Goal: Use online tool/utility: Utilize a website feature to perform a specific function

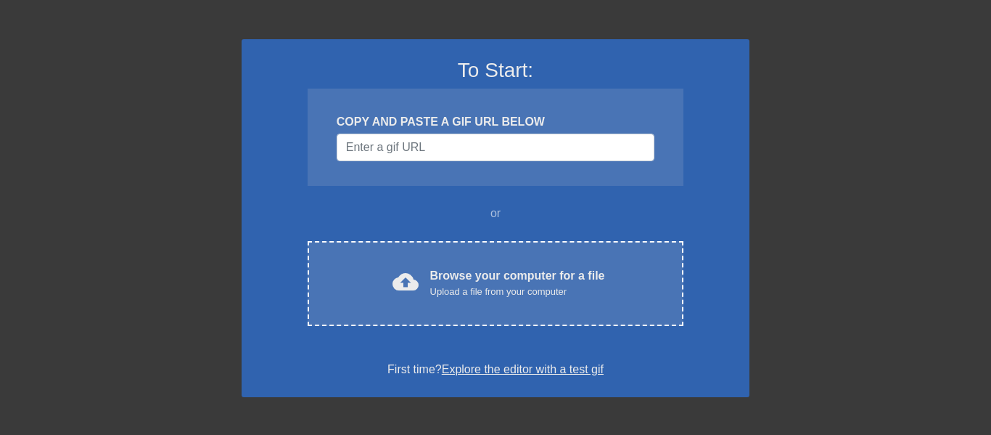
scroll to position [75, 0]
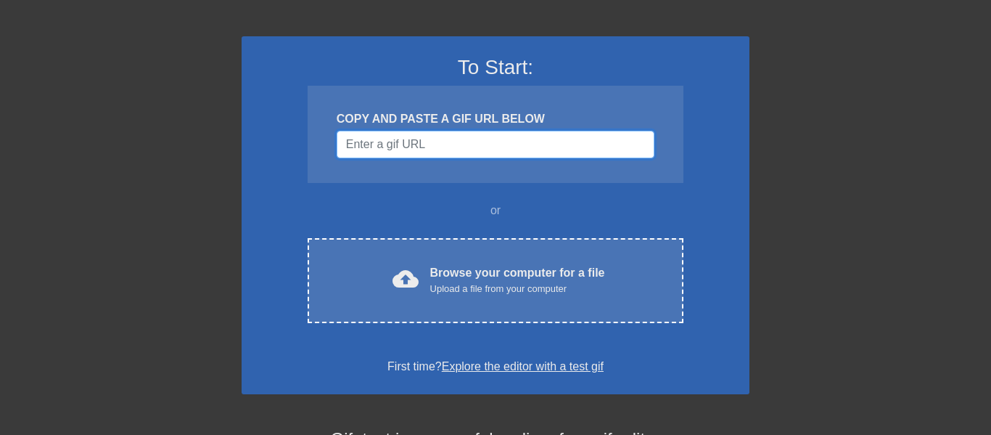
click at [456, 145] on input "Username" at bounding box center [496, 145] width 318 height 28
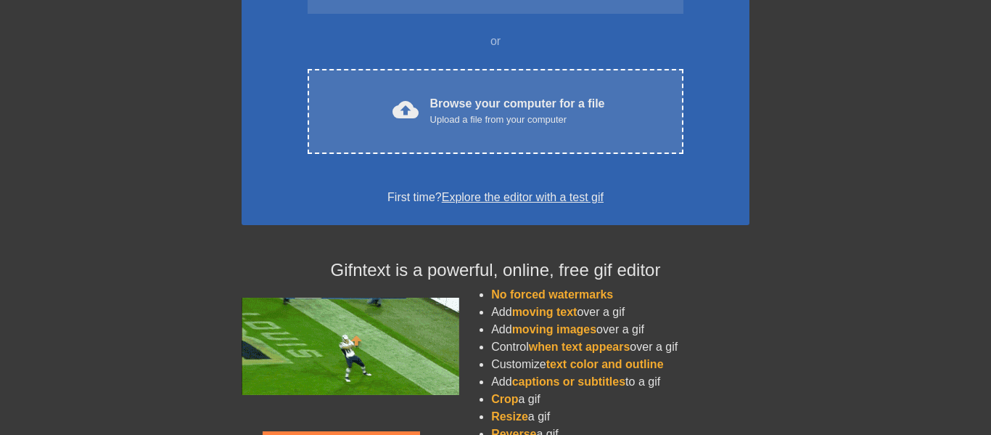
scroll to position [245, 0]
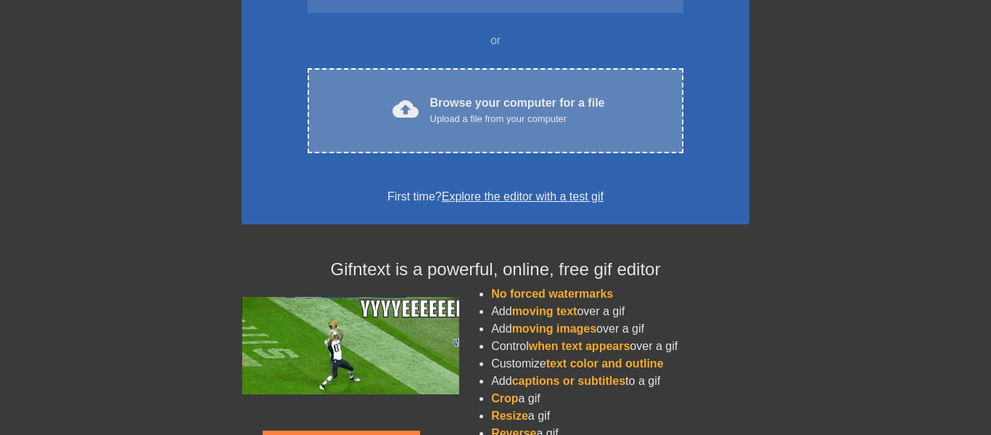
click at [401, 120] on span "cloud_upload" at bounding box center [406, 109] width 26 height 26
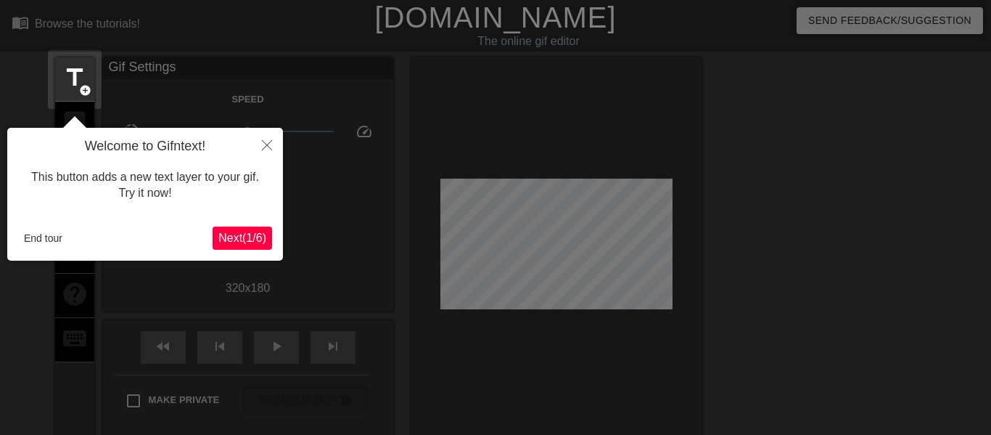
scroll to position [36, 0]
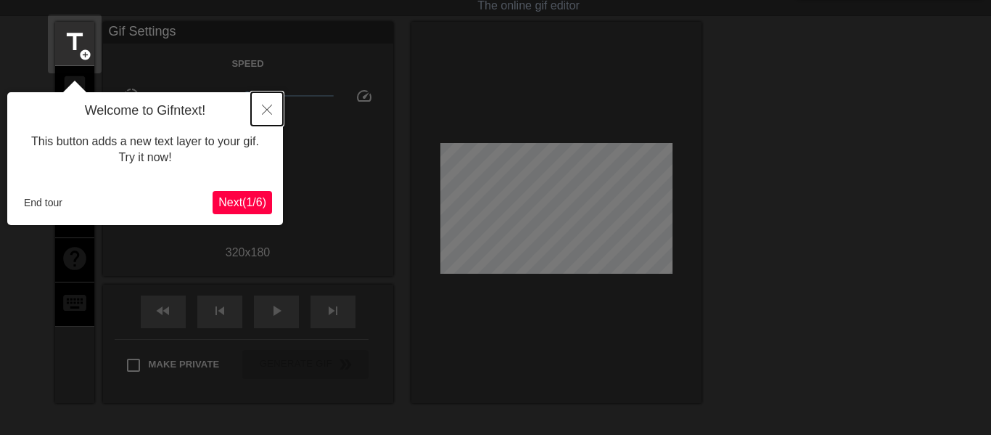
click at [265, 118] on button "Close" at bounding box center [267, 108] width 32 height 33
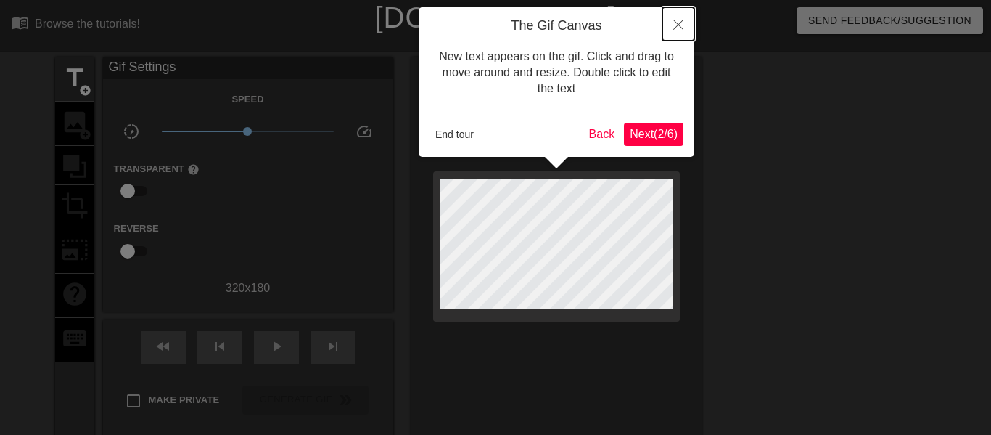
click at [685, 33] on button "Close" at bounding box center [678, 23] width 32 height 33
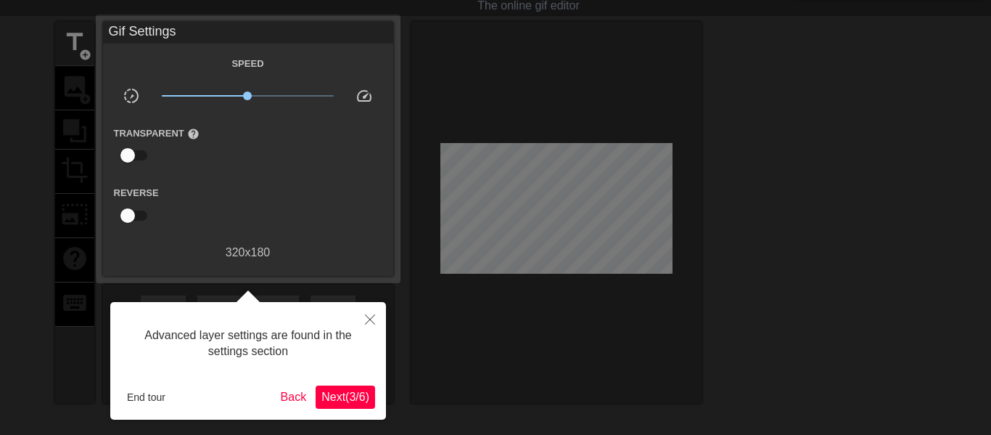
click at [360, 390] on span "Next ( 3 / 6 )" at bounding box center [345, 396] width 48 height 12
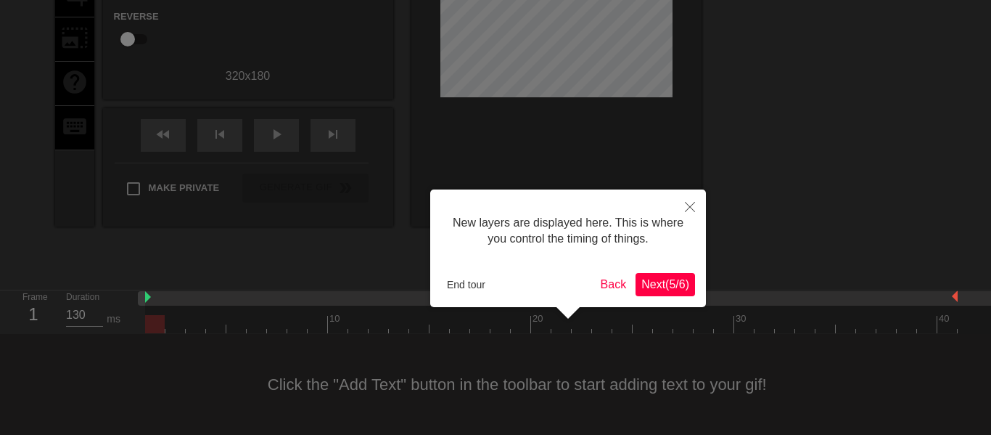
scroll to position [12, 0]
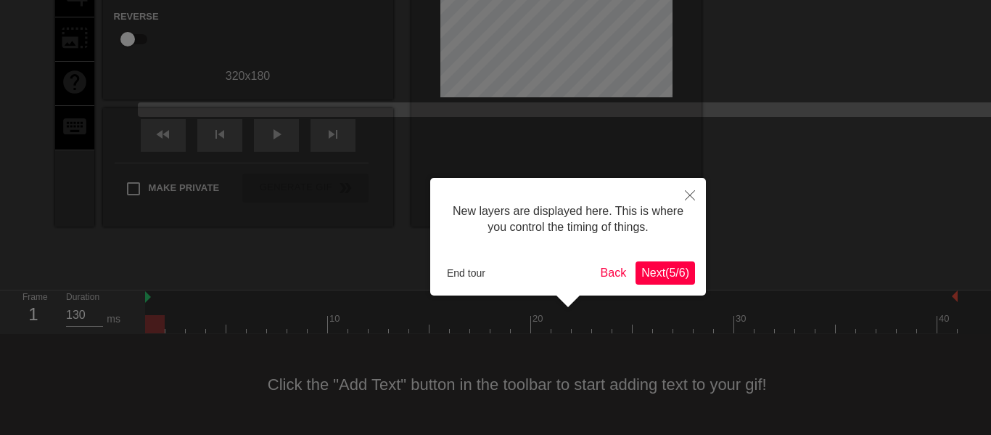
click at [679, 268] on span "Next ( 5 / 6 )" at bounding box center [665, 272] width 48 height 12
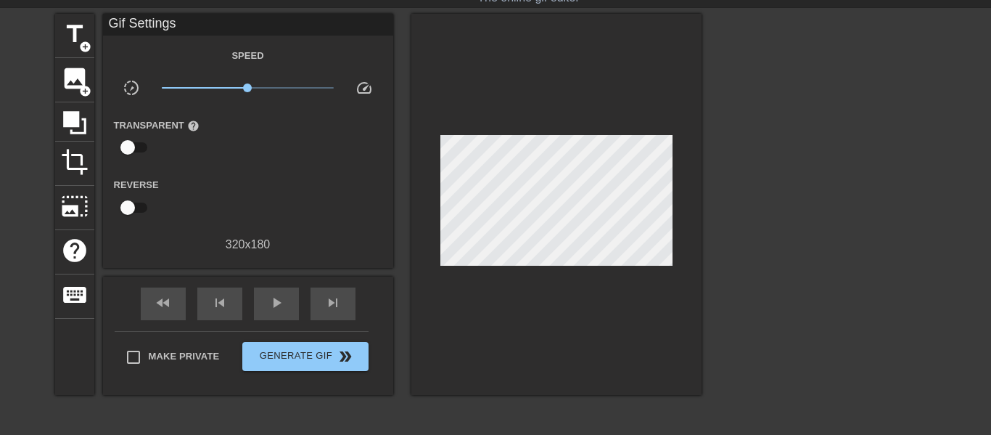
scroll to position [21, 0]
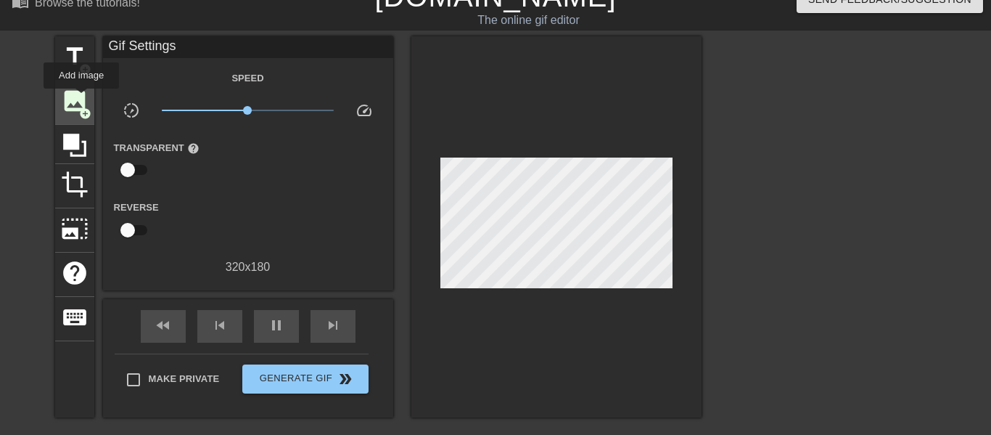
click at [81, 102] on span "image" at bounding box center [75, 101] width 28 height 28
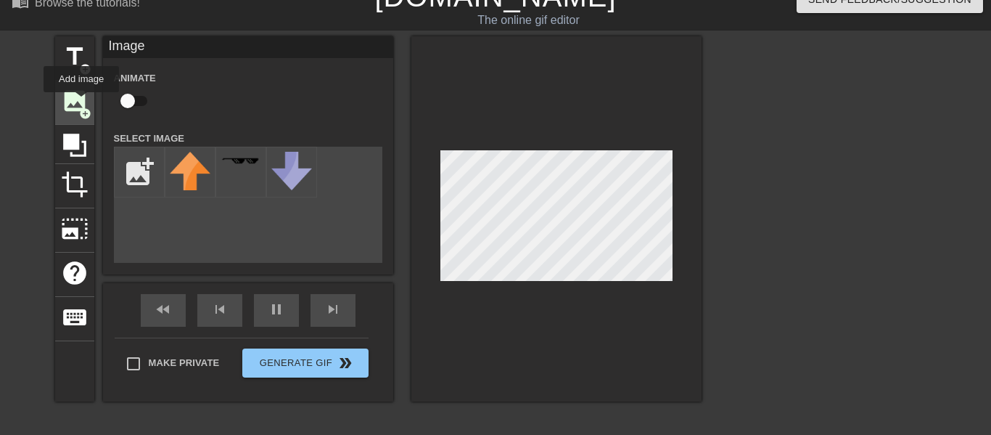
scroll to position [0, 0]
click at [134, 158] on input "file" at bounding box center [139, 171] width 49 height 49
type input "C:\fakepath\images (1).png"
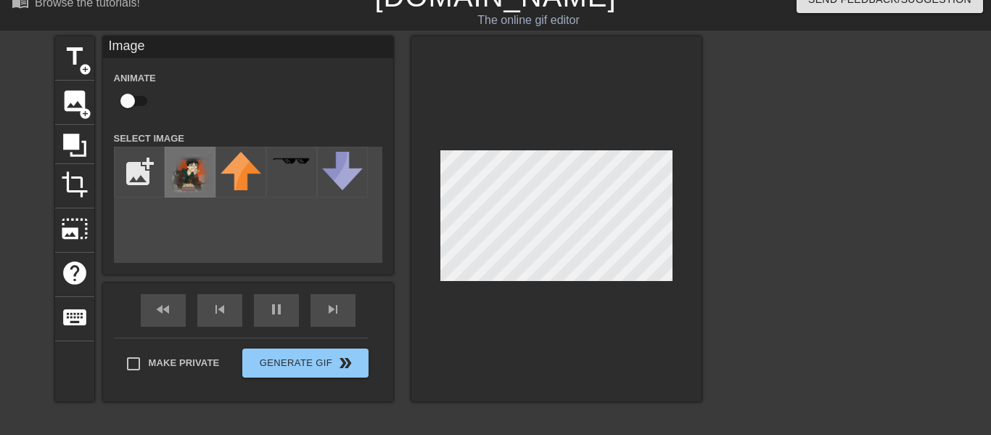
click at [186, 181] on img at bounding box center [190, 172] width 41 height 41
click at [649, 285] on div at bounding box center [556, 218] width 290 height 365
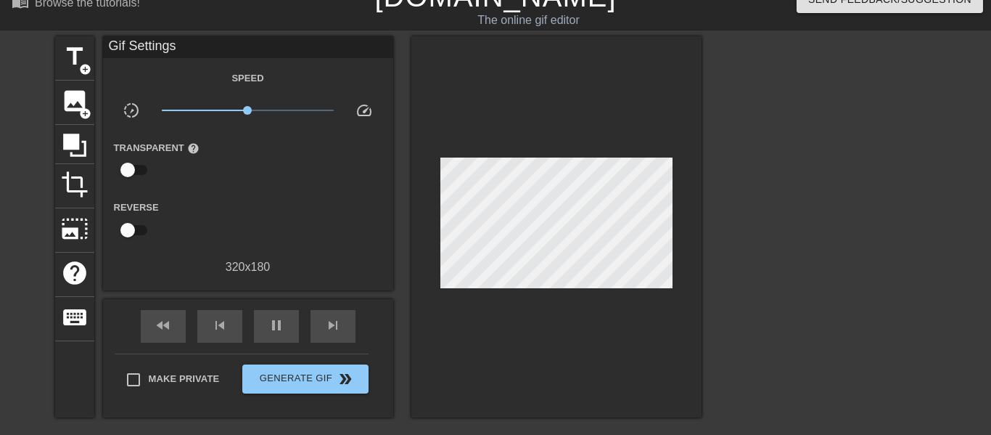
click at [802, 231] on div at bounding box center [828, 253] width 218 height 435
click at [70, 118] on div "image add_circle" at bounding box center [74, 103] width 39 height 44
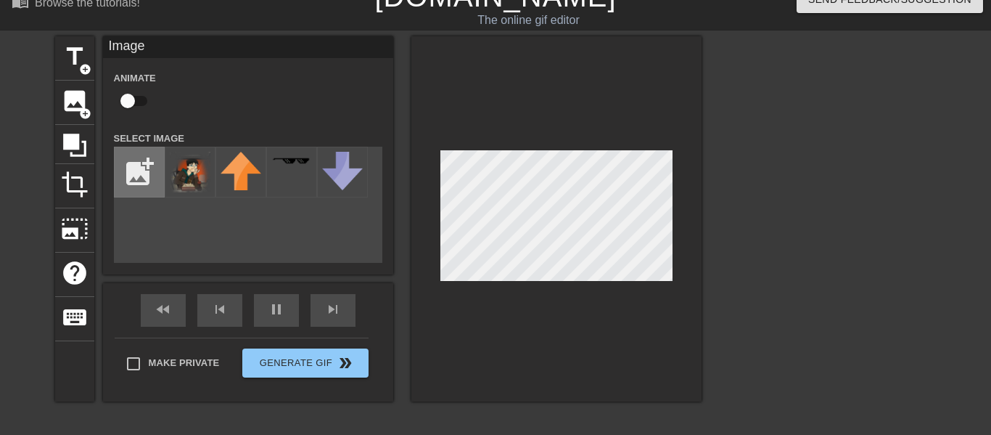
click at [130, 157] on input "file" at bounding box center [139, 171] width 49 height 49
type input "C:\fakepath\picgifs-hearts-6989367.gif"
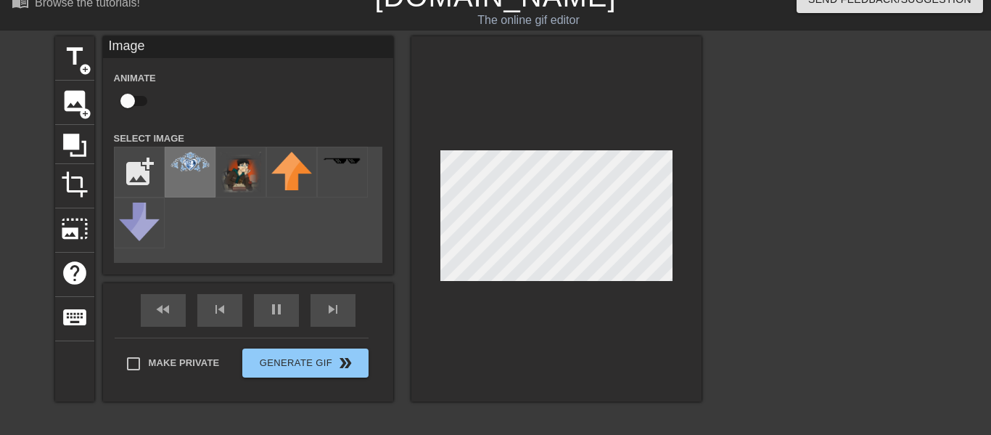
click at [187, 157] on img at bounding box center [190, 165] width 41 height 26
click at [776, 232] on div at bounding box center [828, 253] width 218 height 435
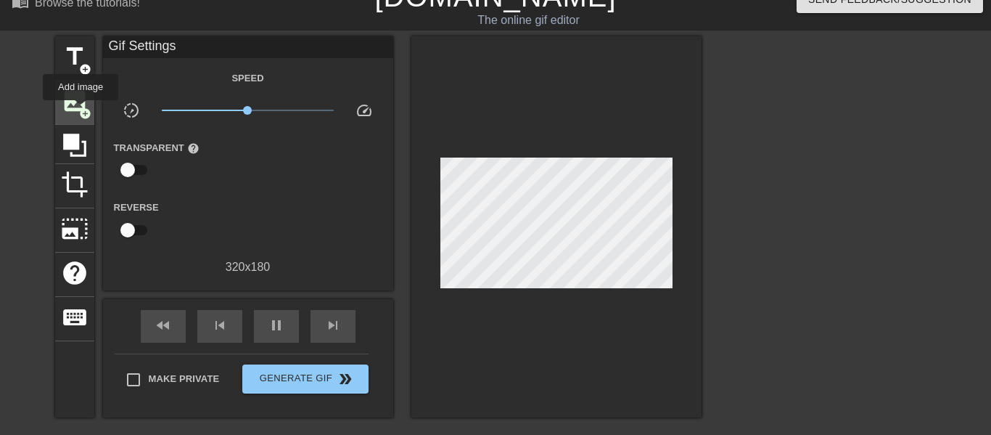
click at [79, 110] on span "add_circle" at bounding box center [85, 113] width 12 height 12
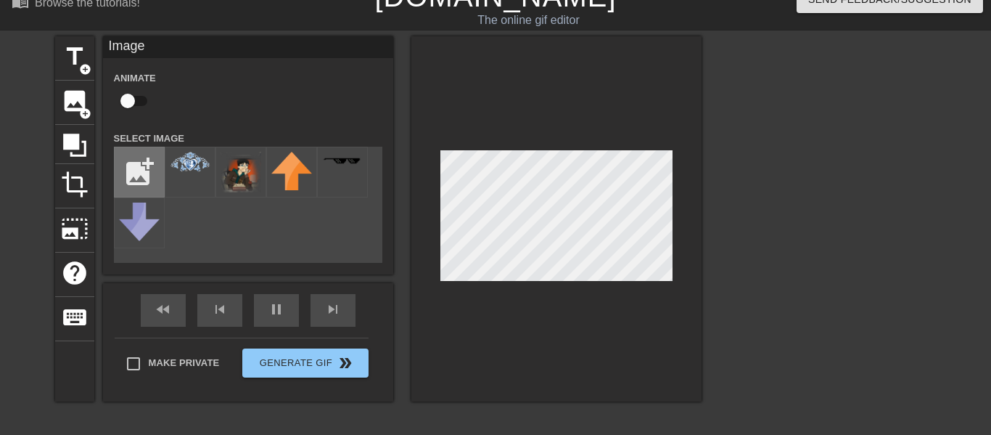
click at [145, 177] on input "file" at bounding box center [139, 171] width 49 height 49
type input "C:\fakepath\1872701_c8444.png"
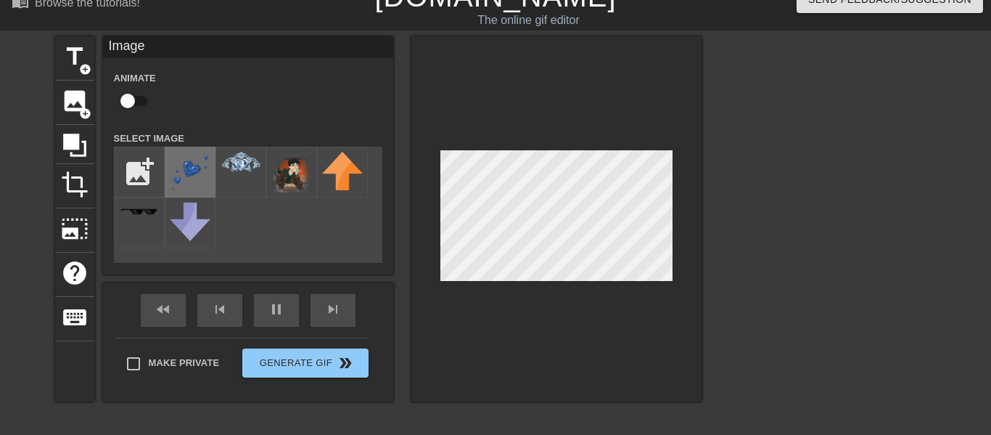
click at [202, 165] on img at bounding box center [190, 172] width 41 height 41
click at [189, 183] on img at bounding box center [190, 172] width 41 height 41
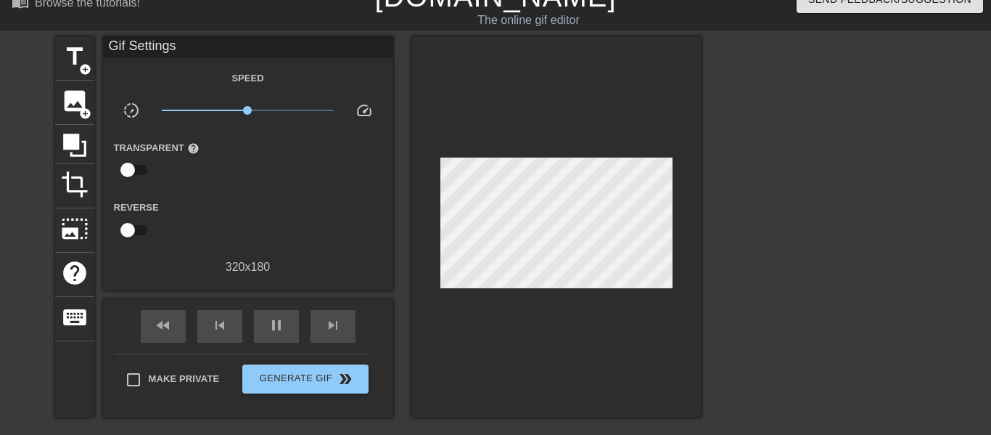
click at [468, 157] on div at bounding box center [556, 226] width 290 height 381
click at [74, 112] on span "image" at bounding box center [75, 101] width 28 height 28
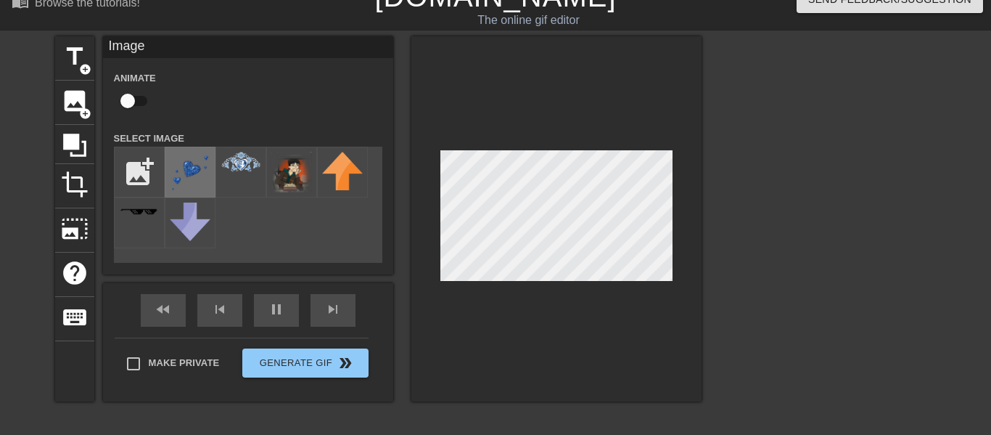
click at [176, 165] on img at bounding box center [190, 172] width 41 height 41
click at [191, 177] on img at bounding box center [190, 172] width 41 height 41
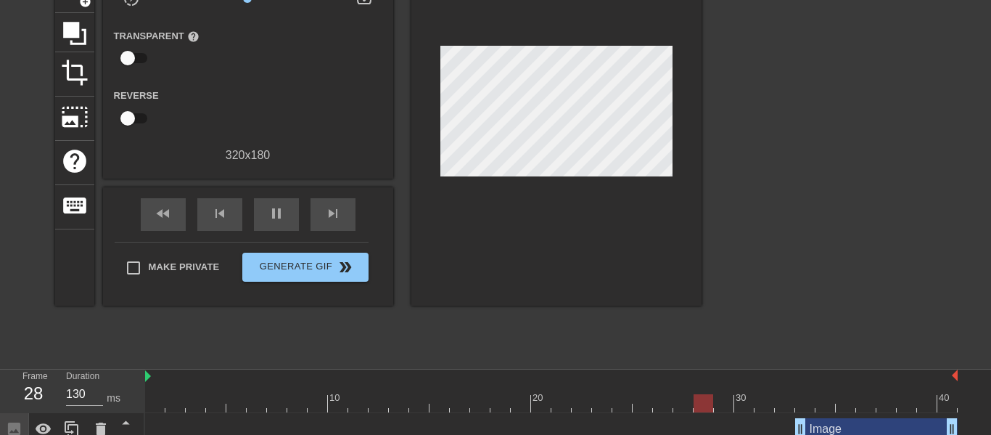
scroll to position [243, 0]
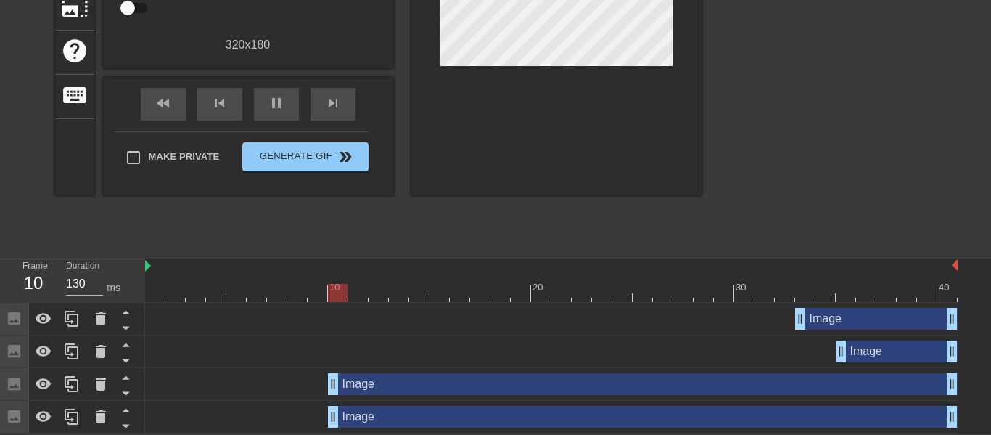
drag, startPoint x: 534, startPoint y: 381, endPoint x: 335, endPoint y: 366, distance: 199.4
click at [335, 366] on div "Image drag_handle drag_handle Image drag_handle drag_handle Image drag_handle d…" at bounding box center [568, 368] width 846 height 131
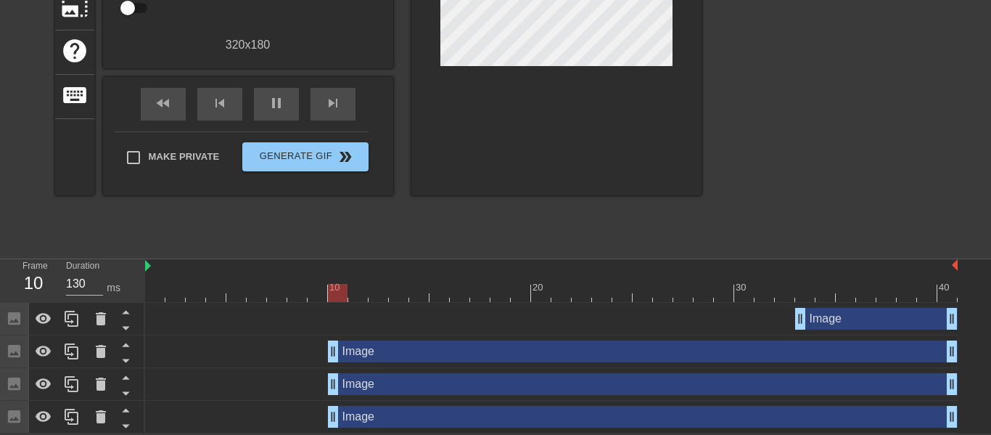
drag, startPoint x: 842, startPoint y: 348, endPoint x: 339, endPoint y: 344, distance: 502.8
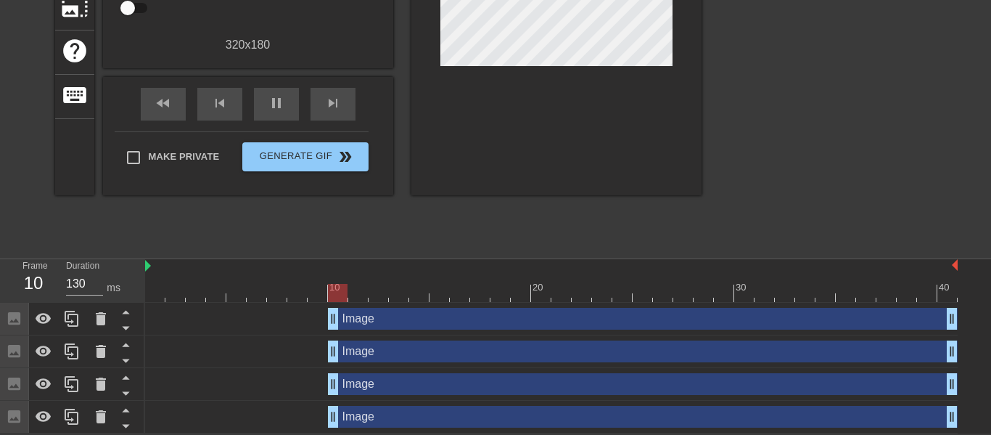
drag, startPoint x: 800, startPoint y: 316, endPoint x: 341, endPoint y: 311, distance: 458.6
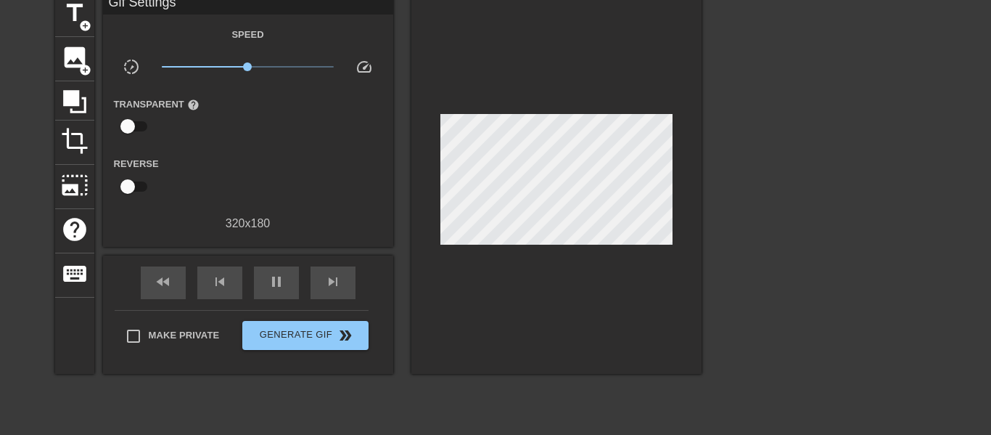
scroll to position [62, 0]
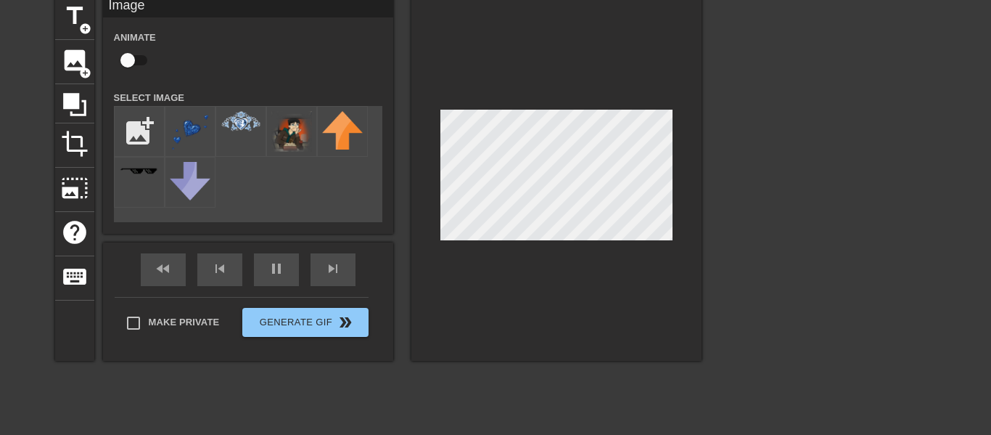
click at [761, 134] on div "title add_circle image add_circle crop photo_size_select_large help keyboard Im…" at bounding box center [495, 213] width 991 height 435
click at [746, 158] on div at bounding box center [828, 213] width 218 height 435
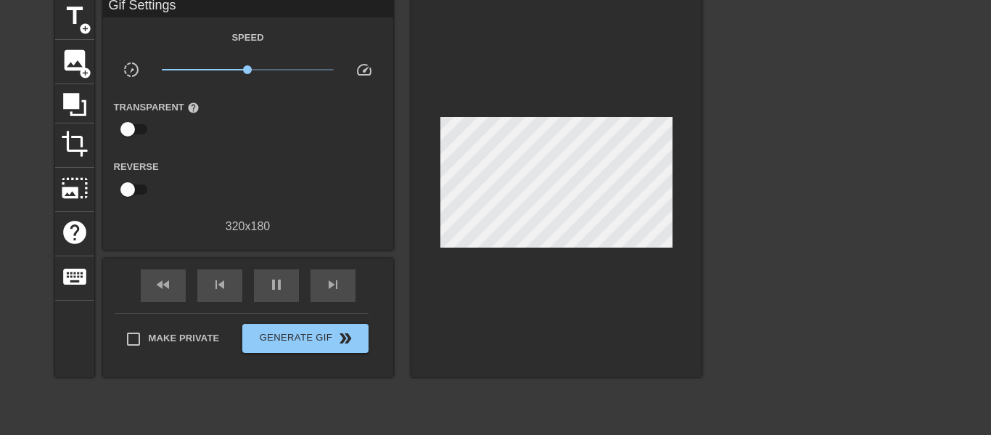
click at [694, 171] on div at bounding box center [556, 186] width 290 height 381
click at [66, 73] on span "image" at bounding box center [75, 60] width 28 height 28
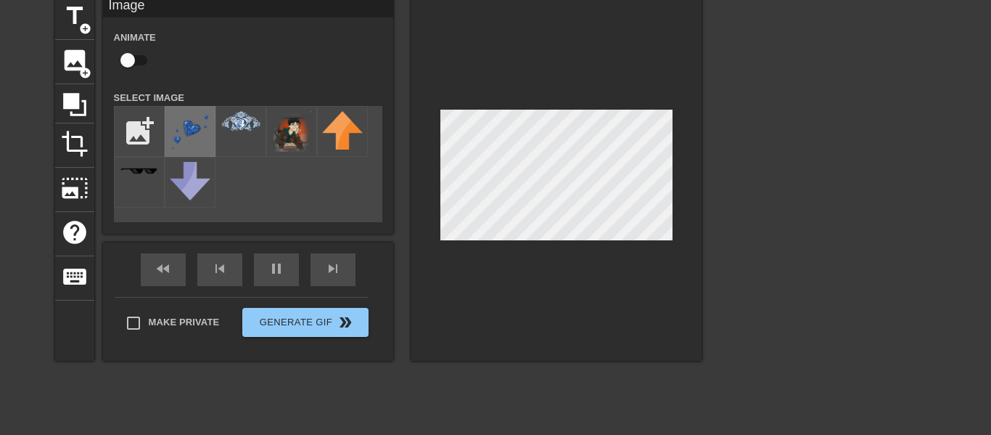
click at [195, 117] on img at bounding box center [190, 131] width 41 height 41
click at [596, 270] on div at bounding box center [556, 178] width 290 height 365
click at [589, 294] on div at bounding box center [556, 178] width 290 height 365
click at [760, 197] on div at bounding box center [828, 213] width 218 height 435
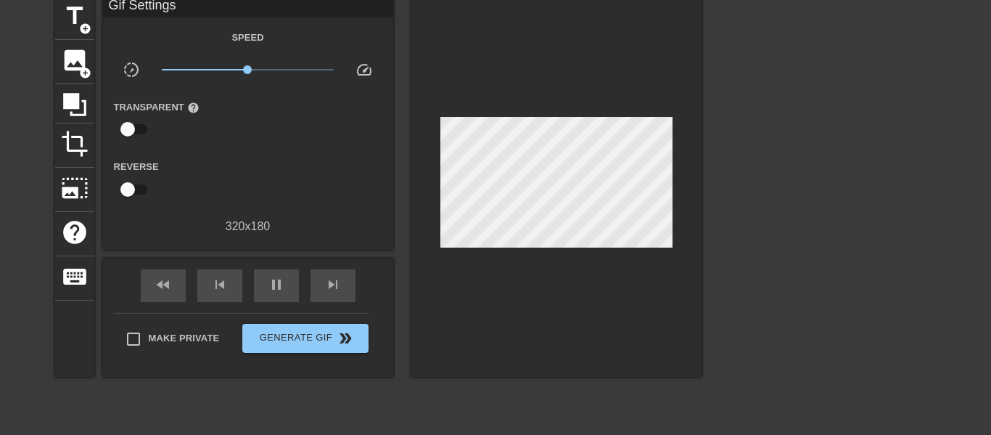
scroll to position [276, 0]
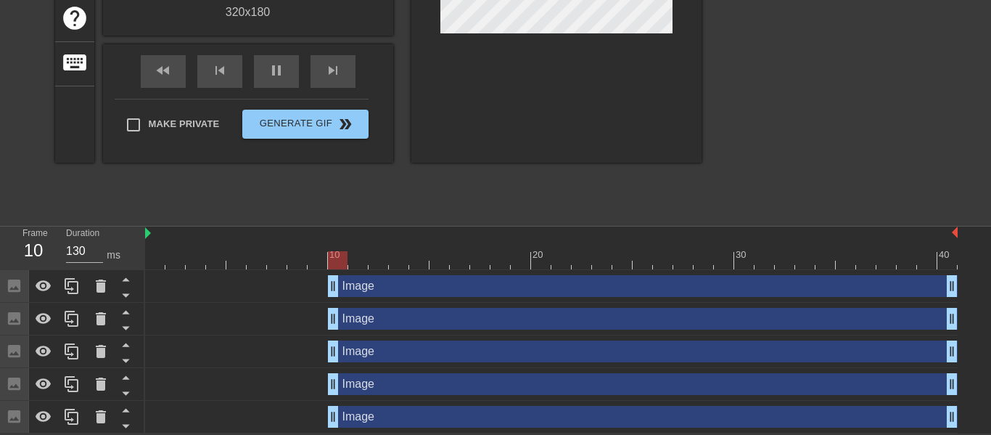
drag, startPoint x: 393, startPoint y: 283, endPoint x: 337, endPoint y: 278, distance: 56.8
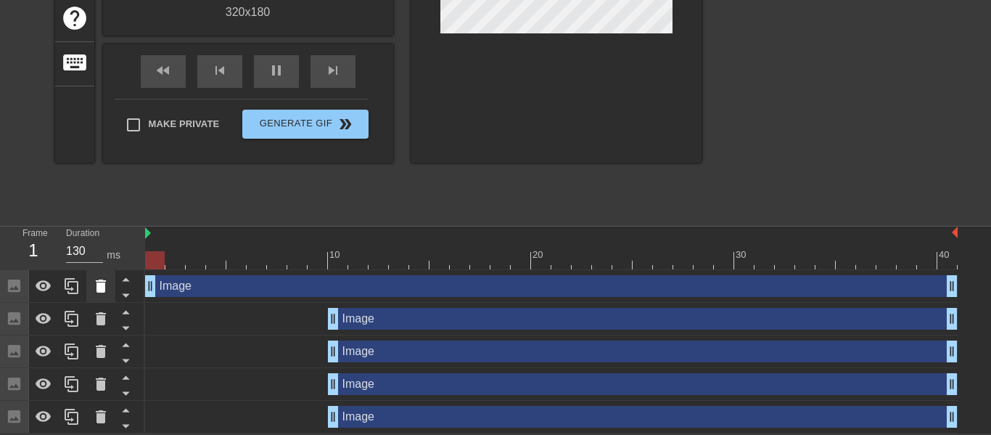
drag, startPoint x: 330, startPoint y: 284, endPoint x: 107, endPoint y: 271, distance: 223.9
click at [107, 271] on div "Frame 1 Duration 130 ms 10 20 30 40 Image drag_handle drag_handle Image drag_ha…" at bounding box center [495, 329] width 991 height 207
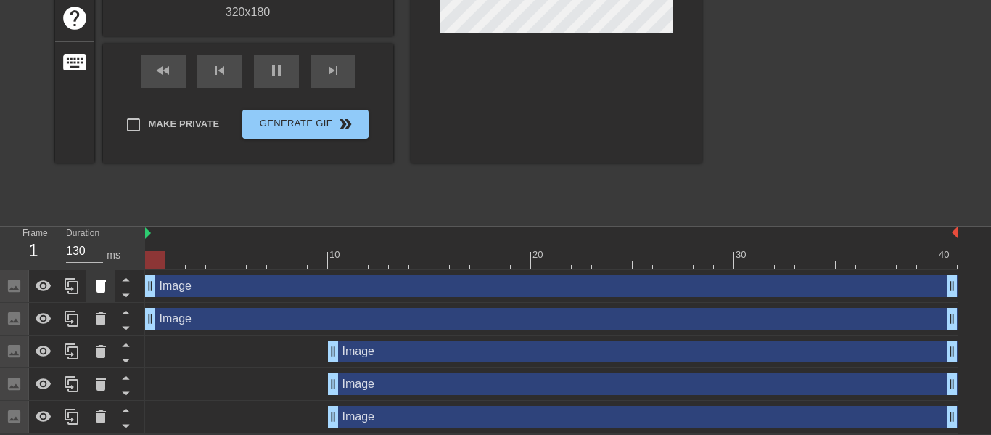
drag, startPoint x: 336, startPoint y: 320, endPoint x: 108, endPoint y: 292, distance: 229.6
click at [108, 292] on div "Frame 1 Duration 130 ms 10 20 30 40 Image drag_handle drag_handle Image drag_ha…" at bounding box center [495, 329] width 991 height 207
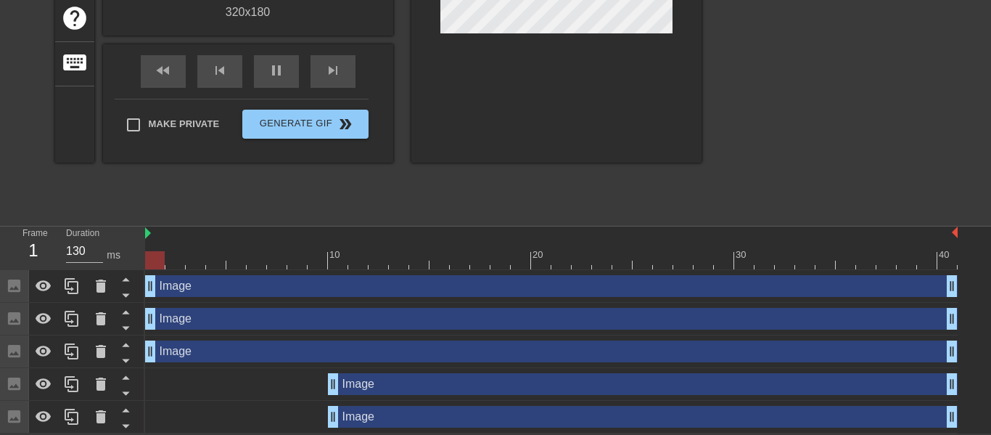
drag, startPoint x: 334, startPoint y: 353, endPoint x: 138, endPoint y: 327, distance: 197.6
click at [138, 327] on div "Frame 1 Duration 130 ms 10 20 30 40 Image drag_handle drag_handle Image drag_ha…" at bounding box center [495, 329] width 991 height 207
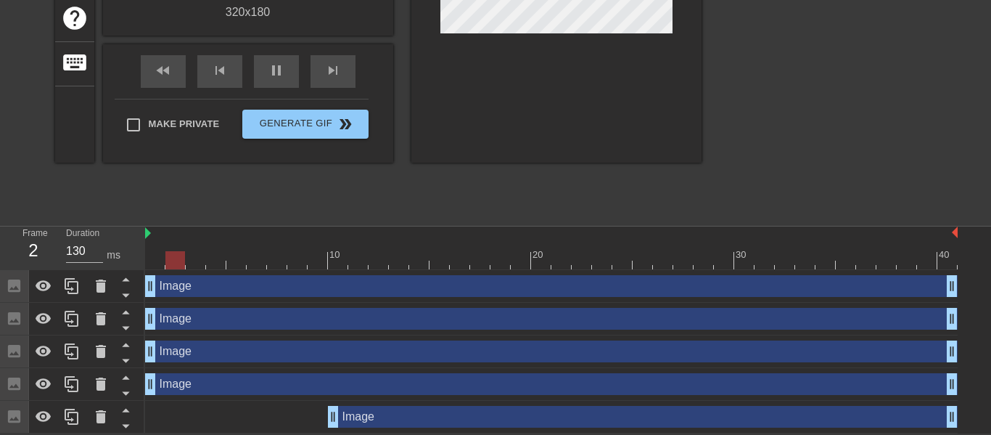
drag, startPoint x: 333, startPoint y: 389, endPoint x: 146, endPoint y: 366, distance: 188.5
click at [146, 366] on div "Image drag_handle drag_handle Image drag_handle drag_handle Image drag_handle d…" at bounding box center [568, 351] width 846 height 163
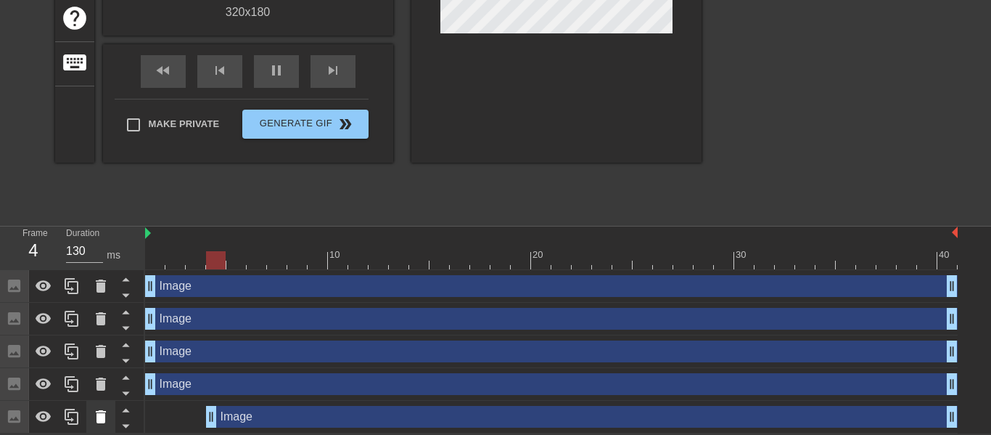
drag, startPoint x: 331, startPoint y: 415, endPoint x: 105, endPoint y: 403, distance: 225.9
click at [105, 403] on div "Frame 4 Duration 130 ms 10 20 30 40 Image drag_handle drag_handle Image drag_ha…" at bounding box center [495, 329] width 991 height 207
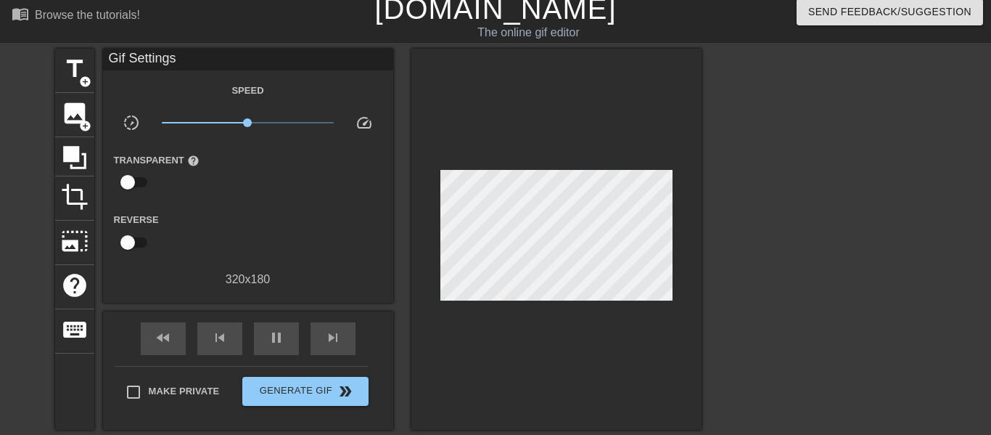
scroll to position [9, 0]
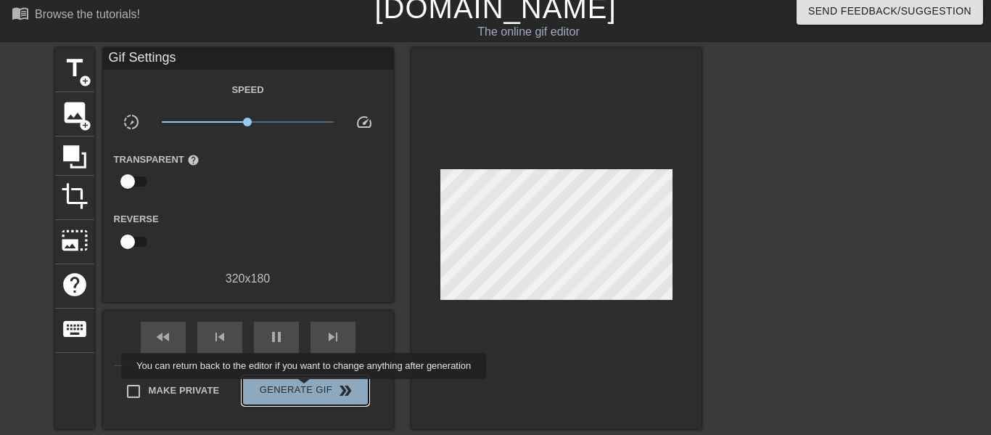
click at [300, 389] on span "Generate Gif double_arrow" at bounding box center [305, 390] width 114 height 17
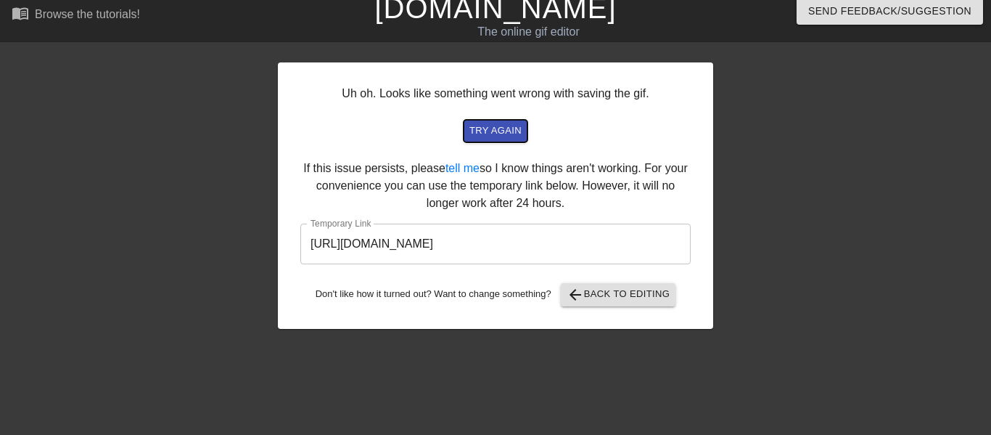
click at [503, 128] on span "try again" at bounding box center [495, 131] width 52 height 17
click at [497, 234] on input "[URL][DOMAIN_NAME]" at bounding box center [495, 243] width 390 height 41
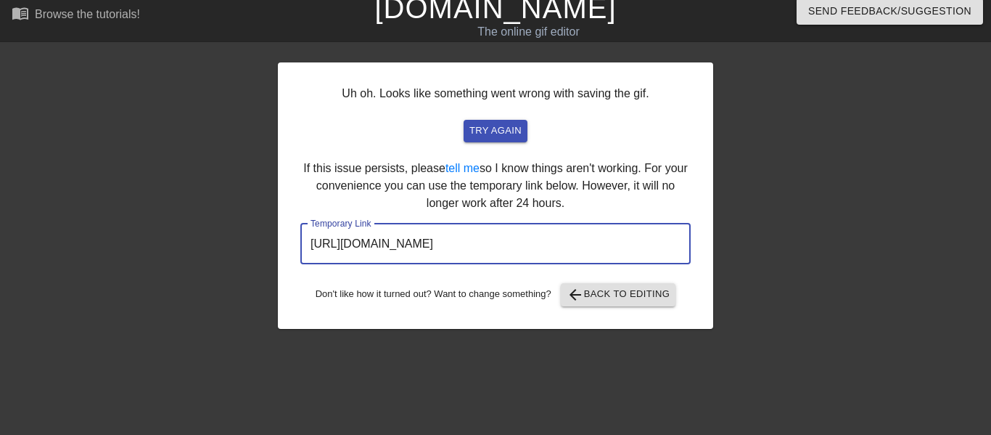
click at [497, 234] on input "[URL][DOMAIN_NAME]" at bounding box center [495, 243] width 390 height 41
